Goal: Information Seeking & Learning: Check status

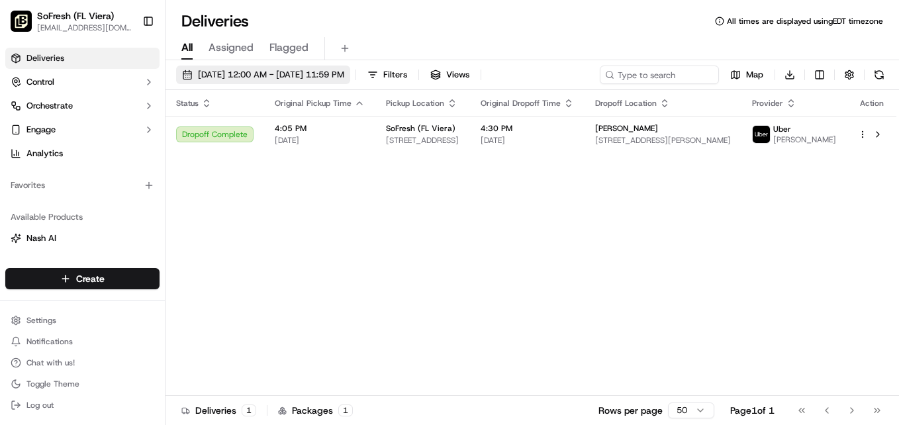
click at [220, 71] on span "[DATE] 12:00 AM - [DATE] 11:59 PM" at bounding box center [271, 75] width 146 height 12
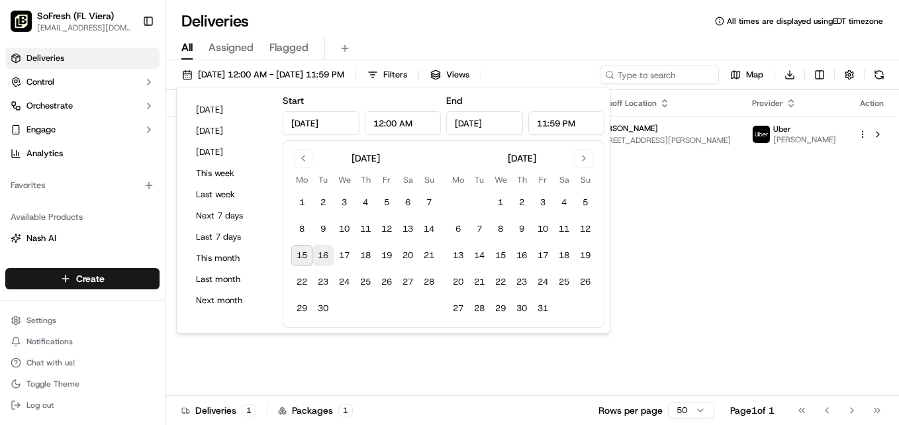
click at [323, 256] on button "16" at bounding box center [322, 255] width 21 height 21
type input "[DATE]"
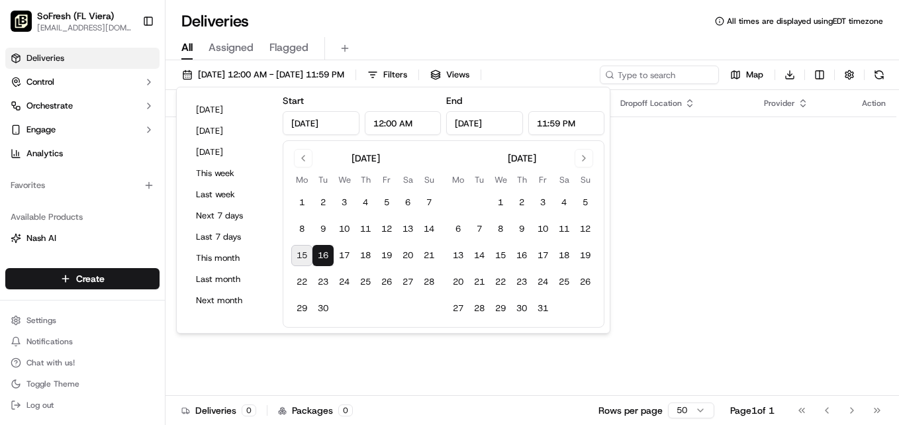
click at [406, 371] on div "Status Original Pickup Time Pickup Location Original Dropoff Time Dropoff Locat…" at bounding box center [530, 243] width 731 height 306
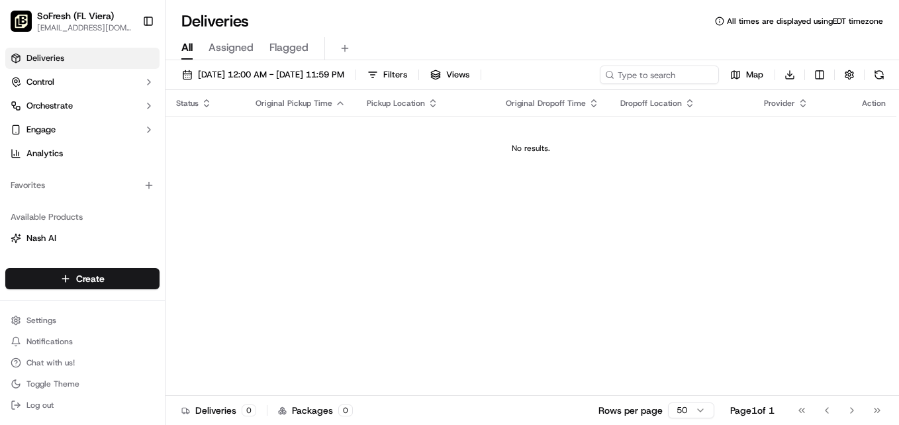
click at [50, 66] on link "Deliveries" at bounding box center [82, 58] width 154 height 21
click at [235, 49] on span "Assigned" at bounding box center [230, 48] width 45 height 16
click at [189, 47] on span "All" at bounding box center [186, 48] width 11 height 16
click at [256, 75] on span "09/16/2025 12:00 AM - 09/16/2025 11:59 PM" at bounding box center [271, 75] width 146 height 12
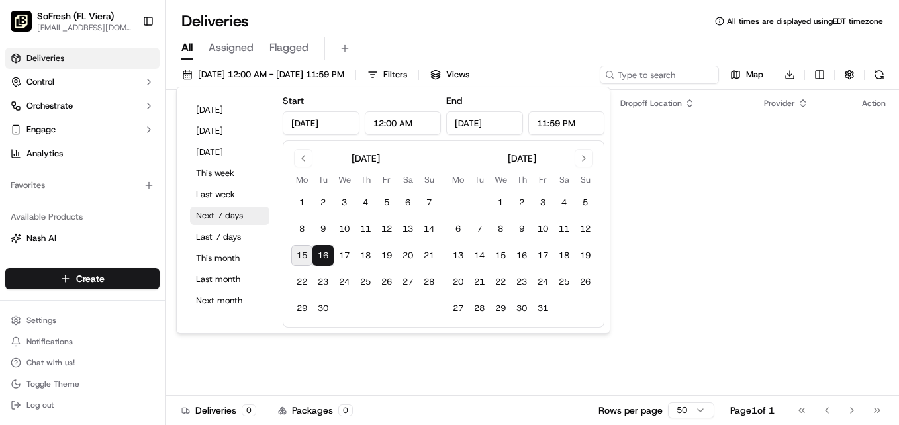
click at [222, 212] on button "Next 7 days" at bounding box center [229, 215] width 79 height 19
type input "Sep 15, 2025"
type input "Sep 22, 2025"
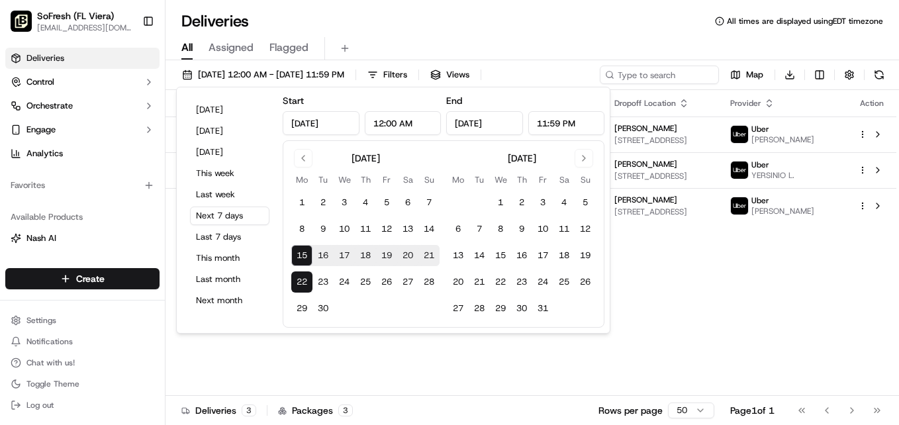
click at [355, 363] on div "Status Original Pickup Time Pickup Location Original Dropoff Time Dropoff Locat…" at bounding box center [530, 243] width 731 height 306
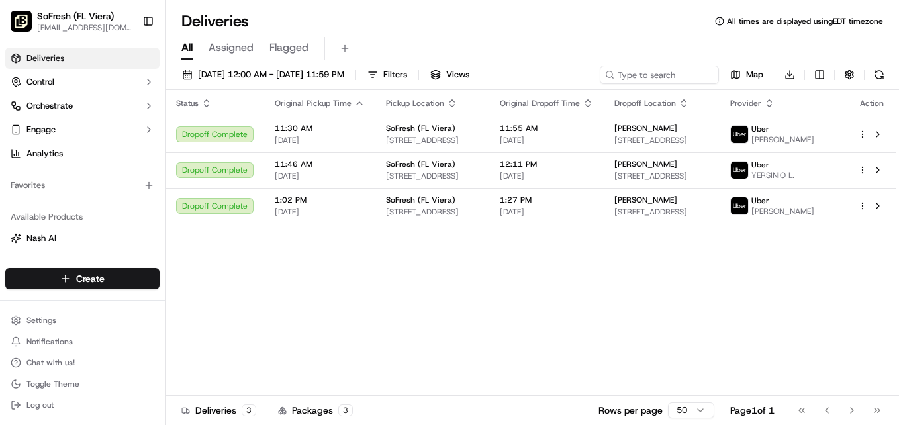
click at [862, 132] on html "SoFresh (FL Viera) sf026@sofresh.com Toggle Sidebar Deliveries Control Orchestr…" at bounding box center [449, 212] width 899 height 425
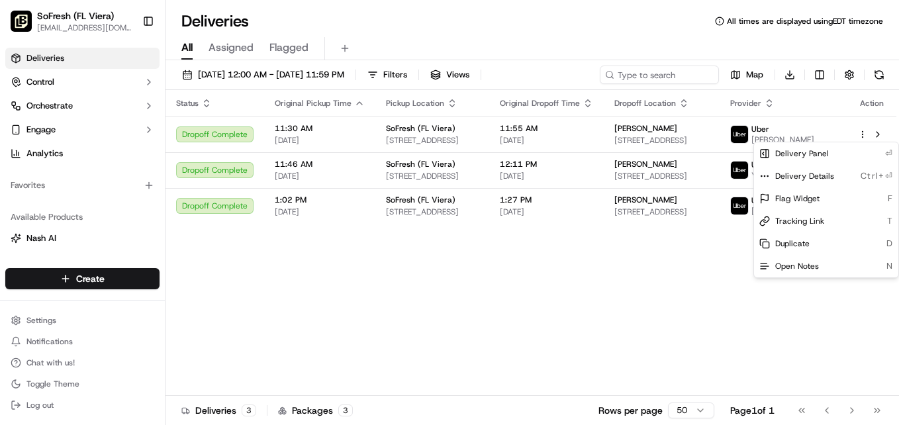
click at [598, 320] on html "SoFresh (FL Viera) sf026@sofresh.com Toggle Sidebar Deliveries Control Orchestr…" at bounding box center [449, 212] width 899 height 425
